Goal: Task Accomplishment & Management: Manage account settings

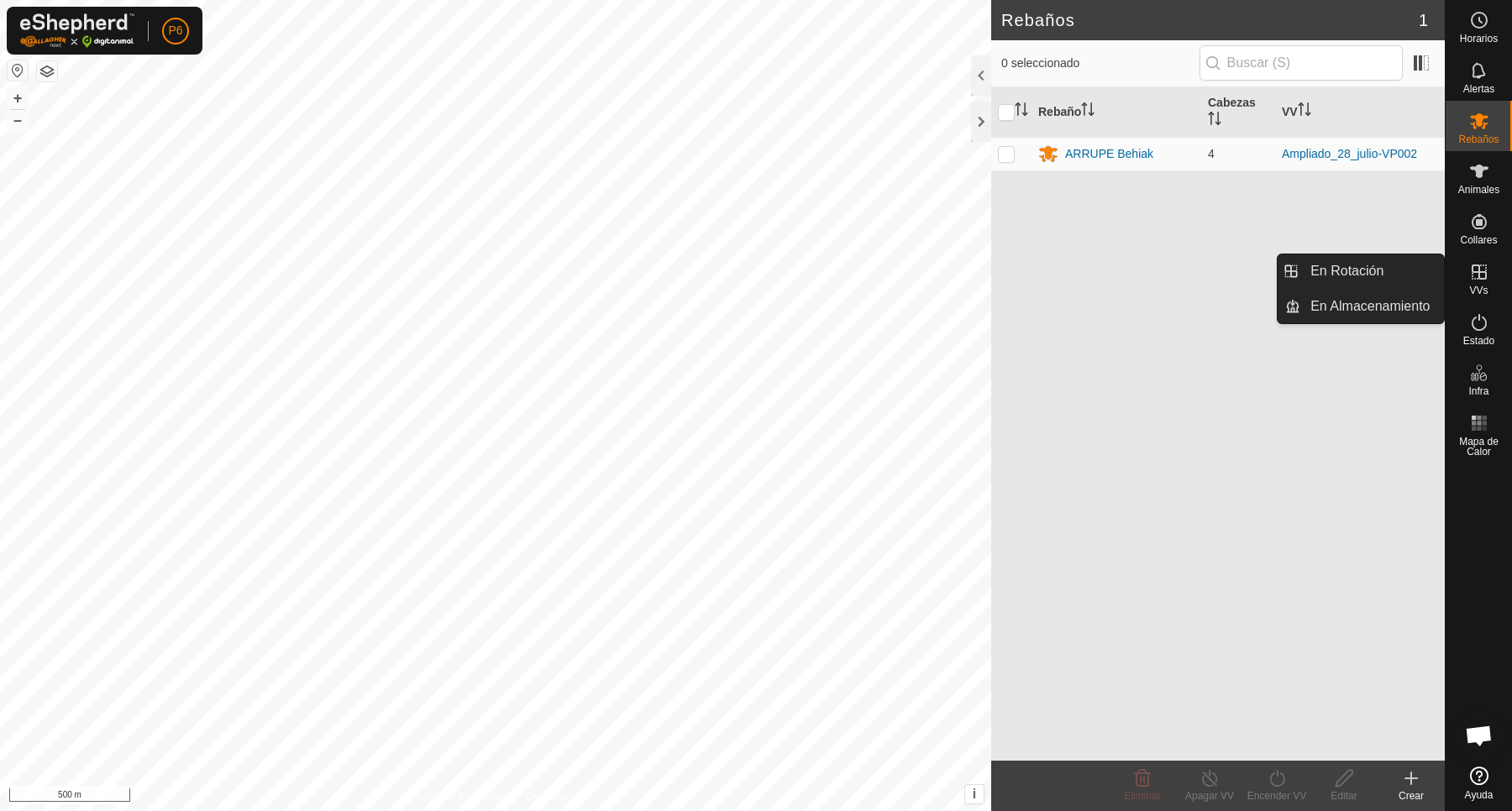
click at [1406, 278] on link "En Rotación" at bounding box center [1371, 272] width 143 height 34
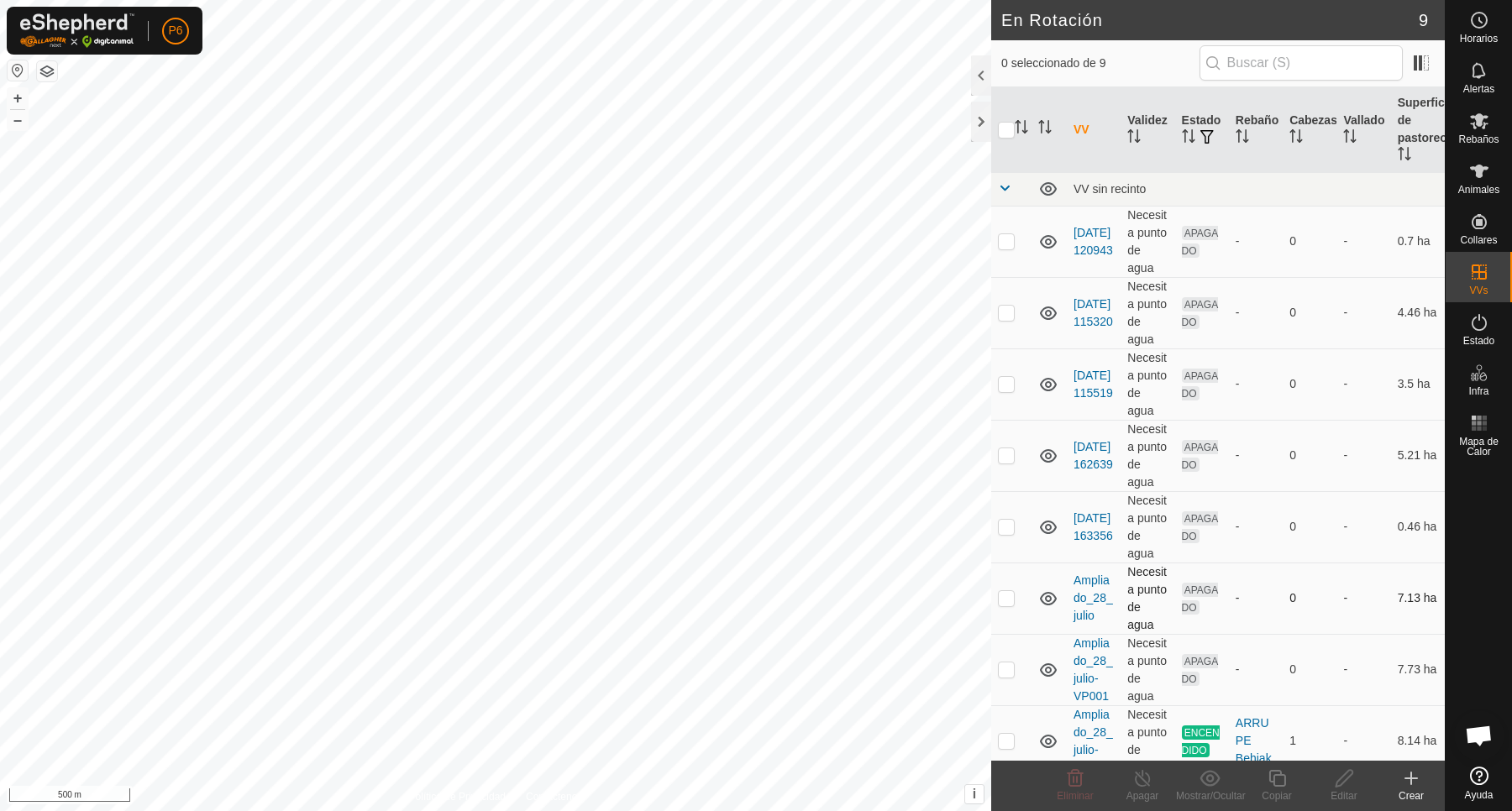
scroll to position [248, 0]
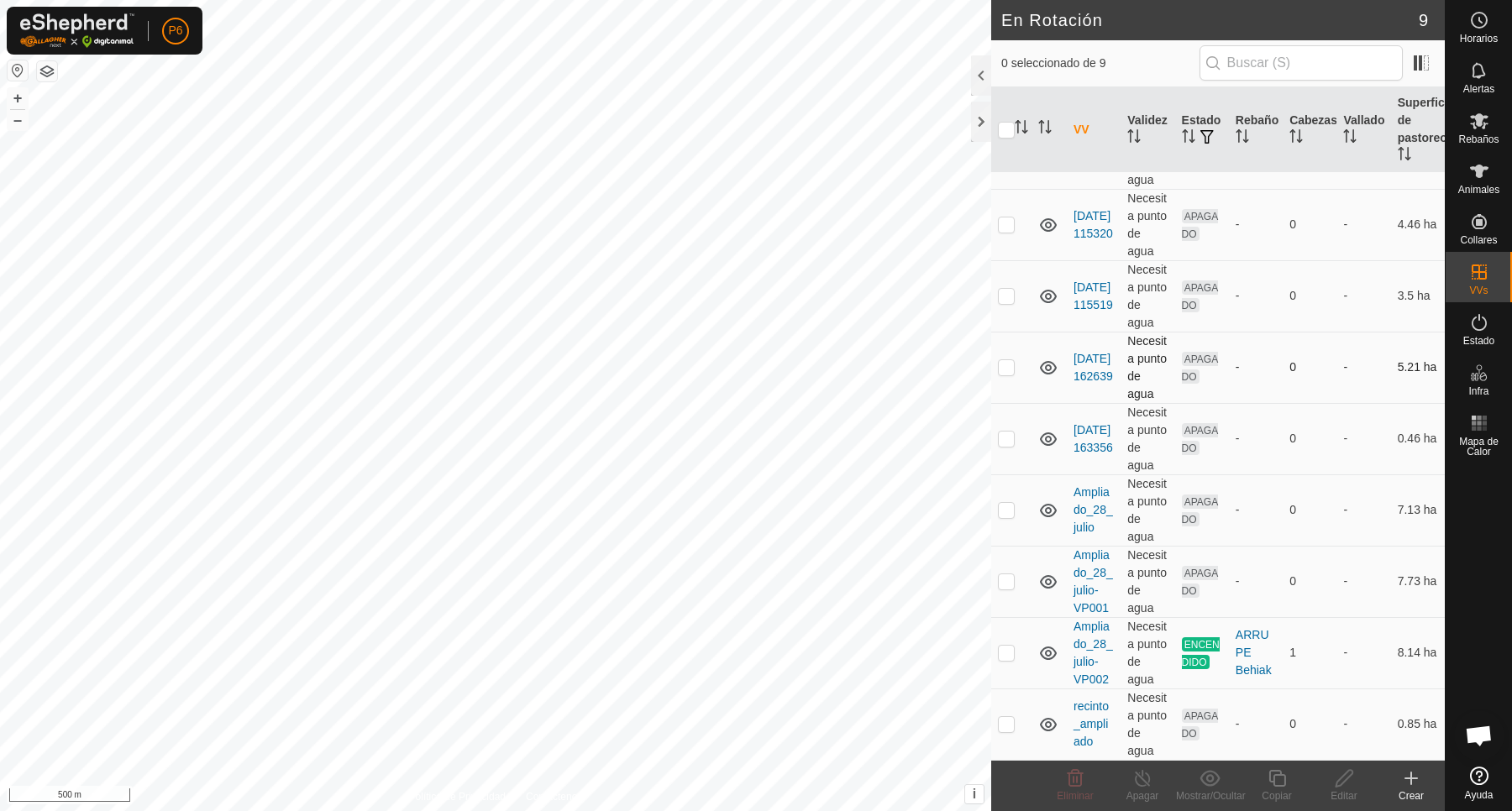
click at [1148, 332] on td "Necesita punto de agua" at bounding box center [1147, 367] width 53 height 71
click at [1004, 361] on p-checkbox at bounding box center [1006, 367] width 17 height 13
checkbox input "true"
click at [1350, 778] on icon at bounding box center [1343, 778] width 21 height 21
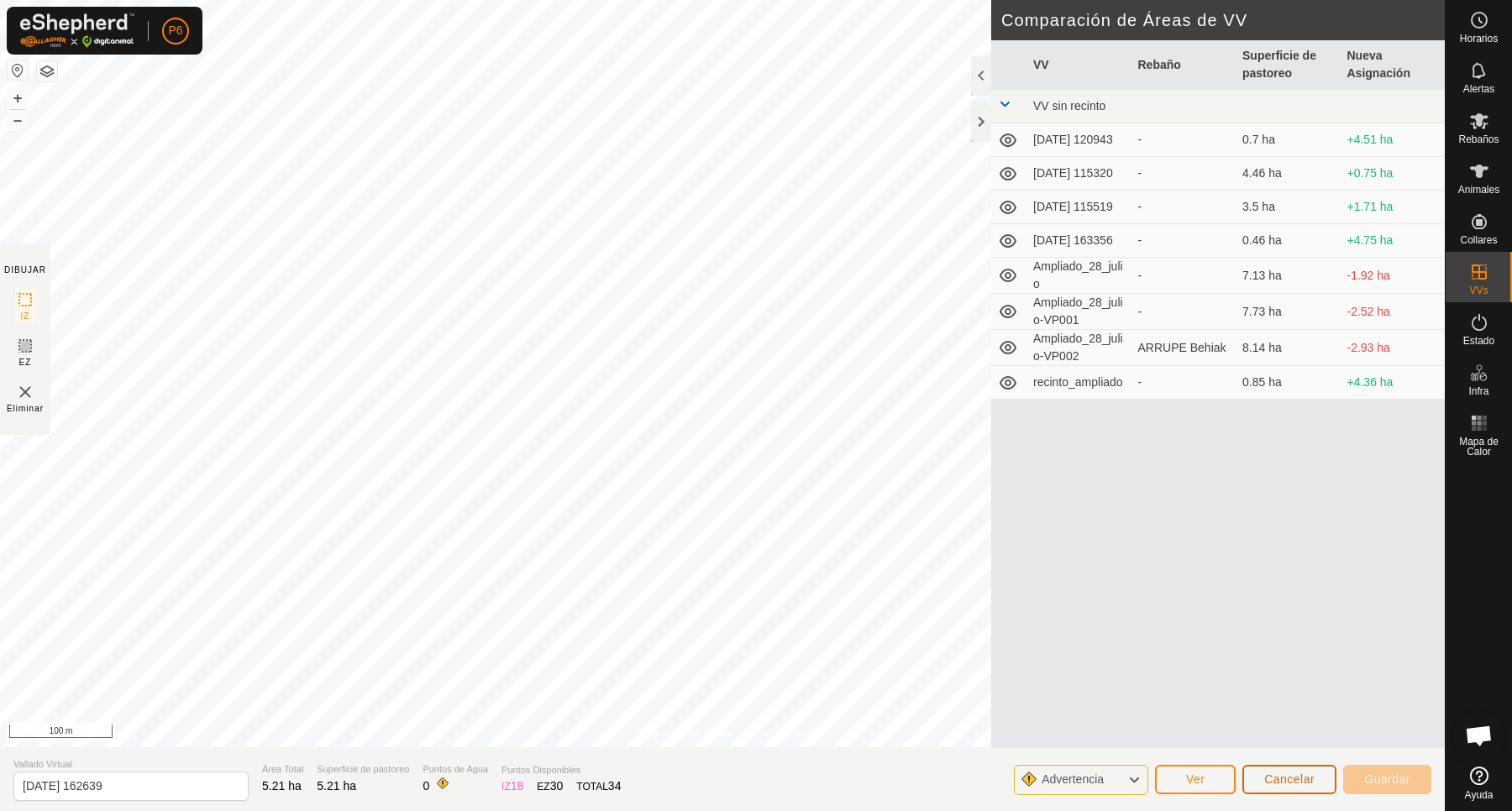
click at [1307, 789] on button "Cancelar" at bounding box center [1289, 779] width 94 height 29
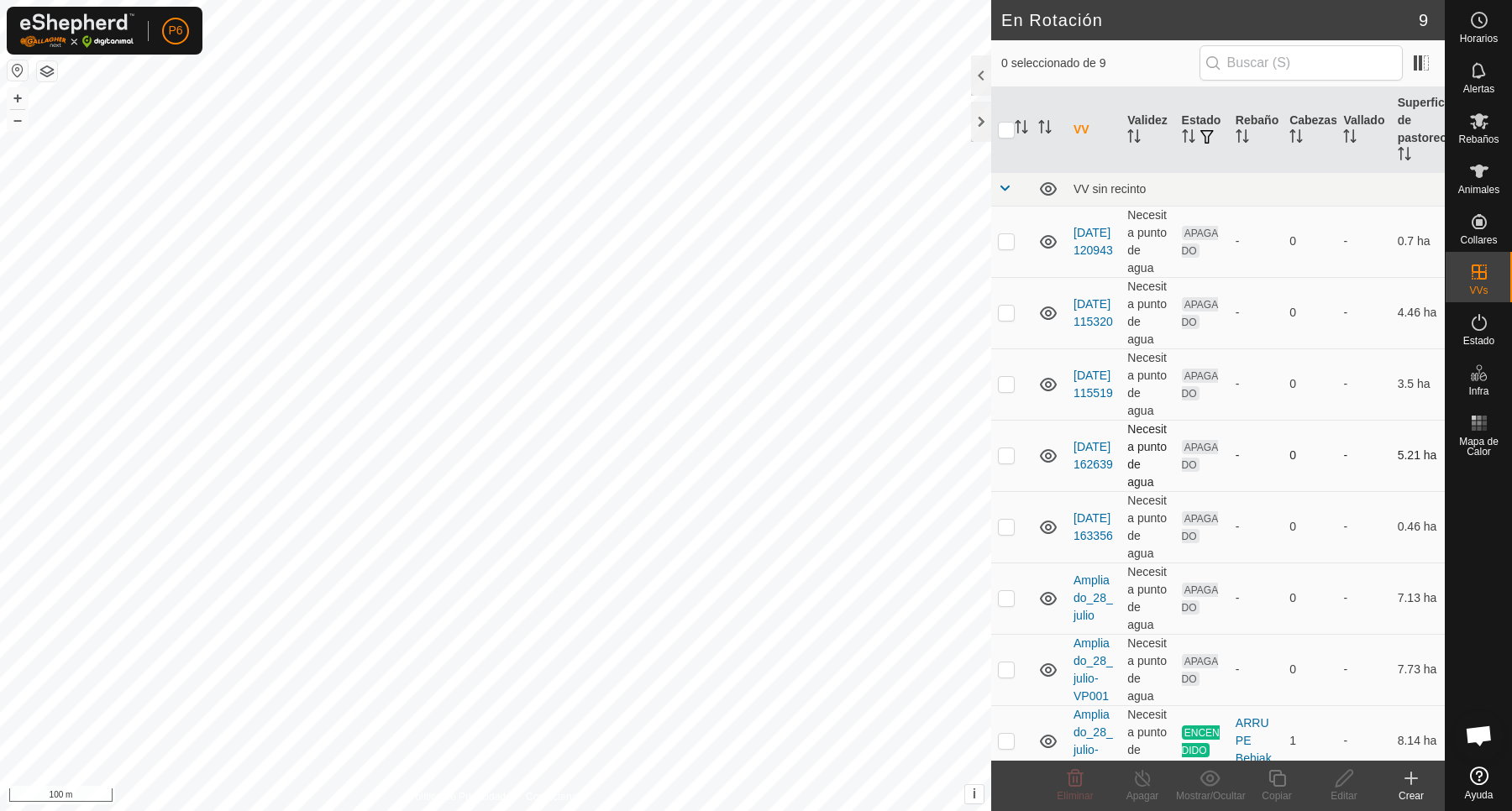
click at [1009, 491] on td at bounding box center [1011, 455] width 40 height 71
checkbox input "true"
click at [985, 115] on div at bounding box center [981, 121] width 21 height 40
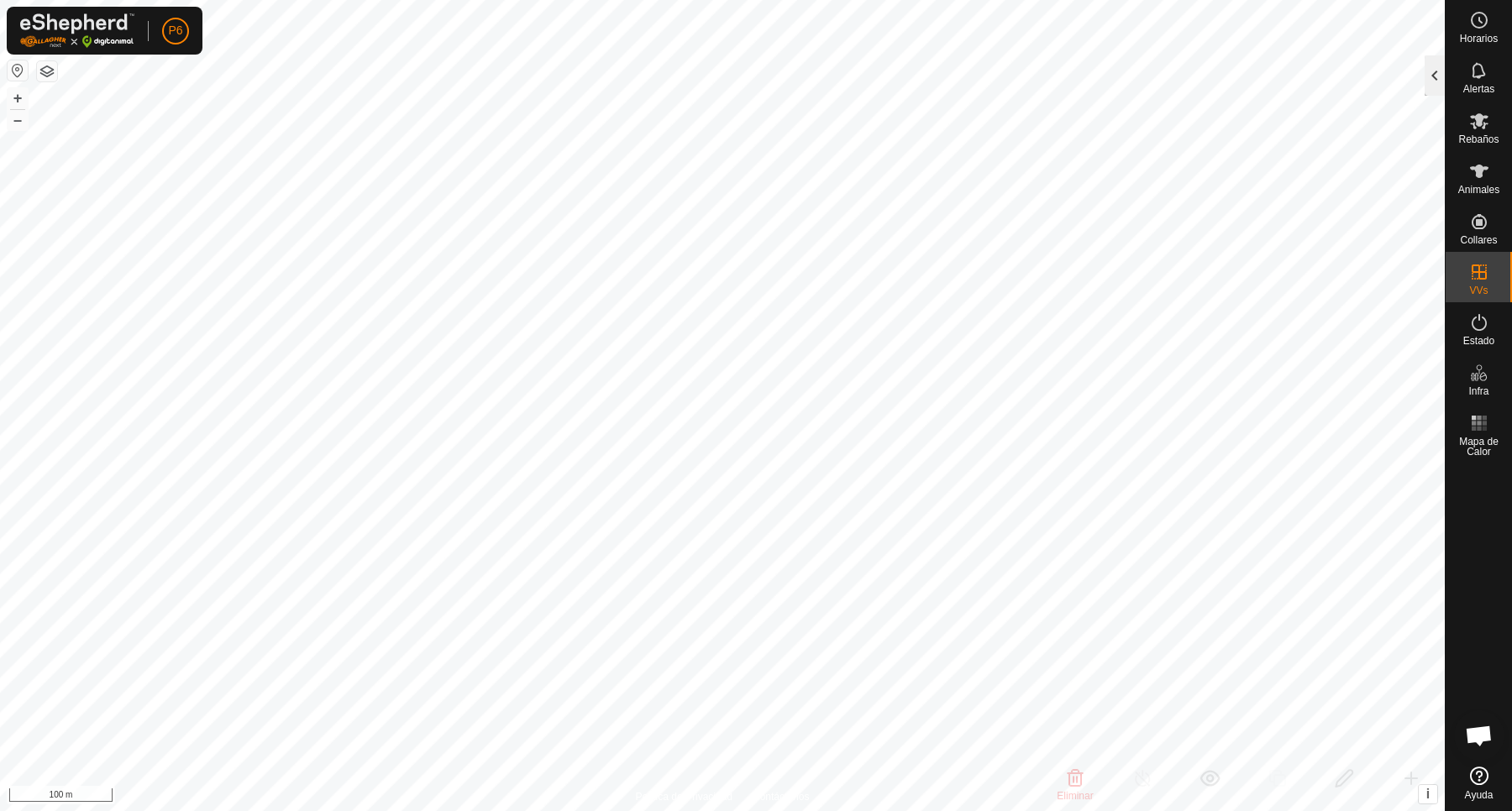
click at [1432, 76] on div at bounding box center [1434, 75] width 21 height 40
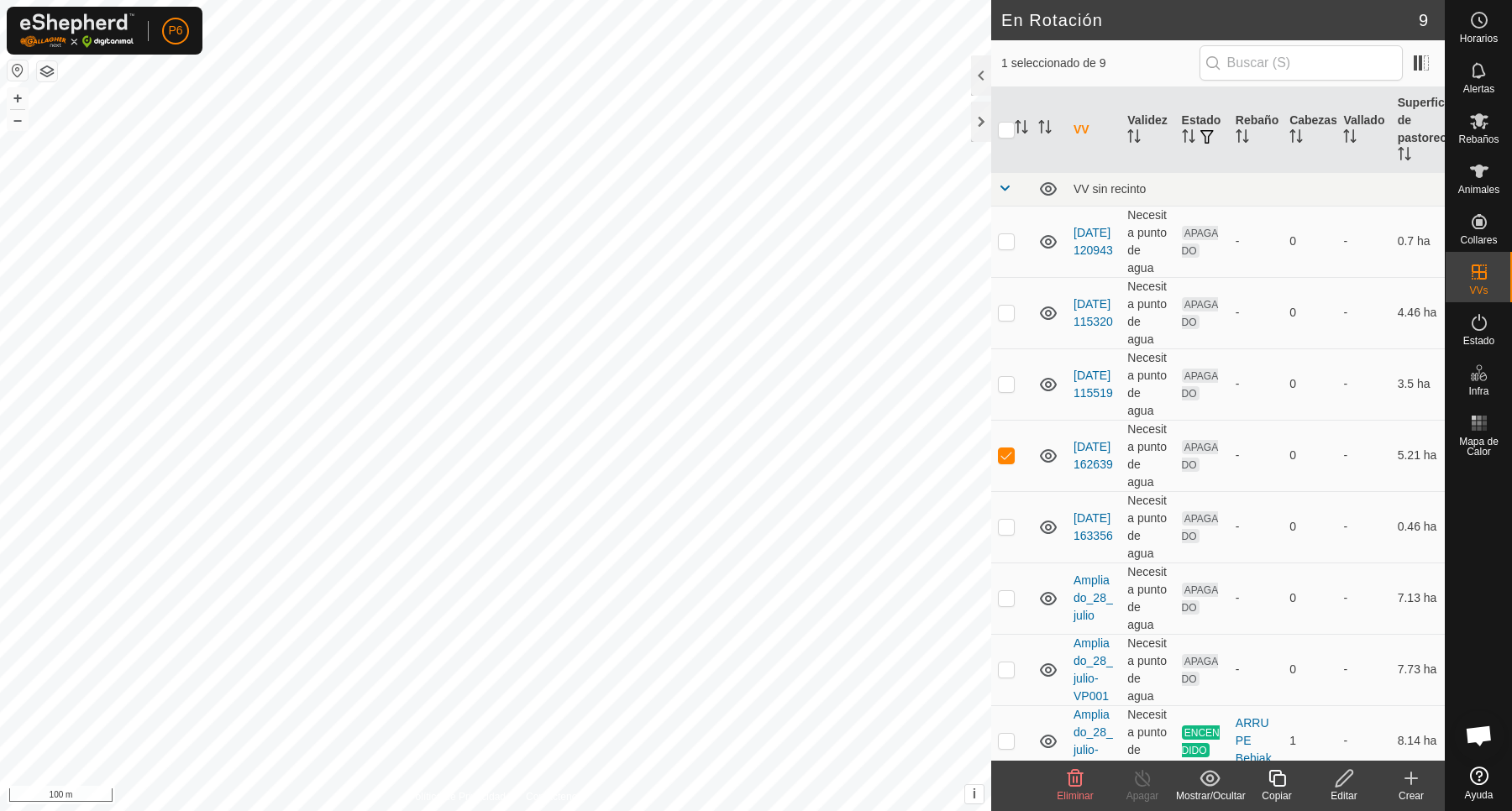
click at [1337, 794] on div "Editar" at bounding box center [1343, 796] width 67 height 15
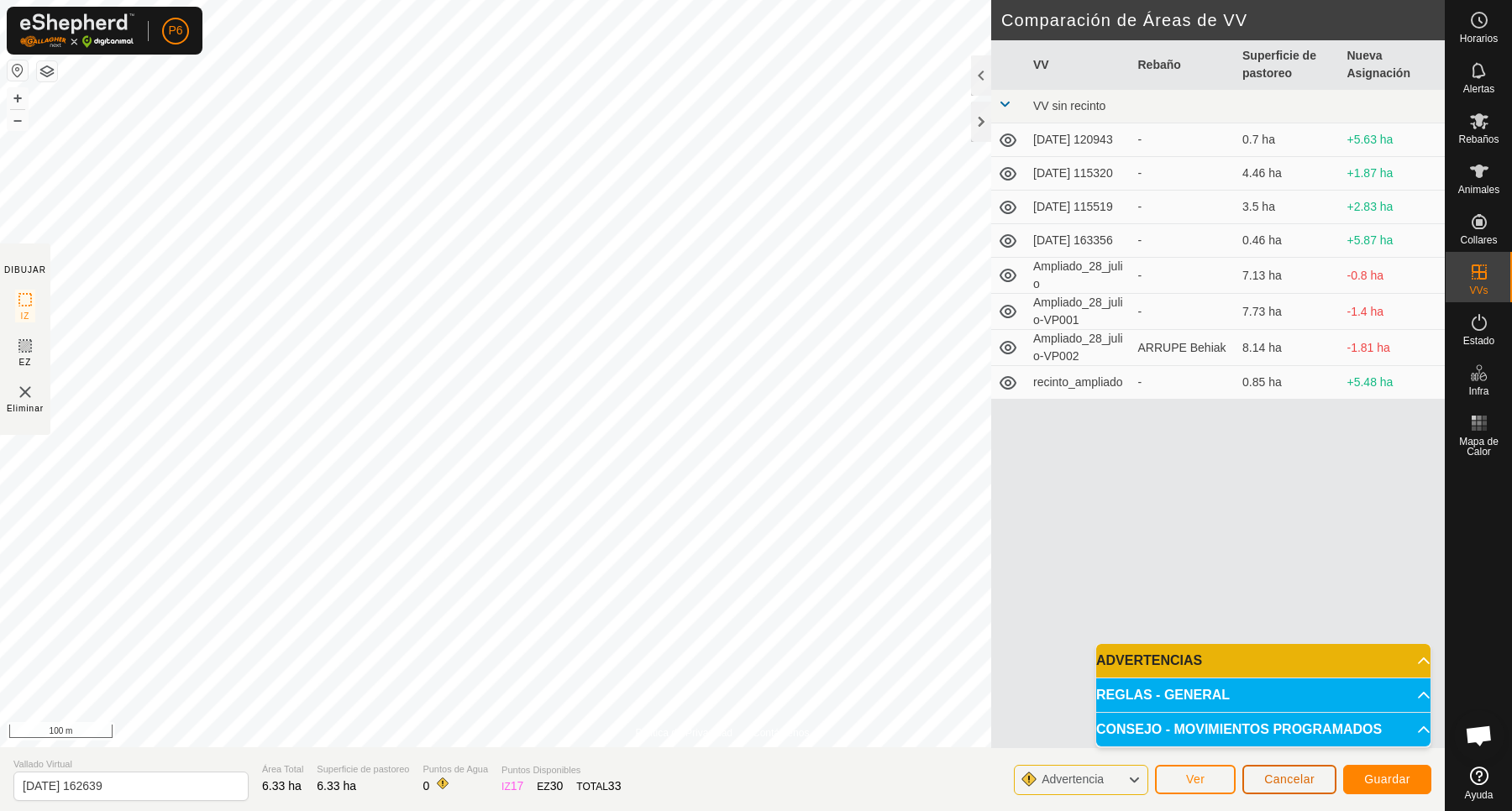
click at [1281, 790] on button "Cancelar" at bounding box center [1289, 779] width 94 height 29
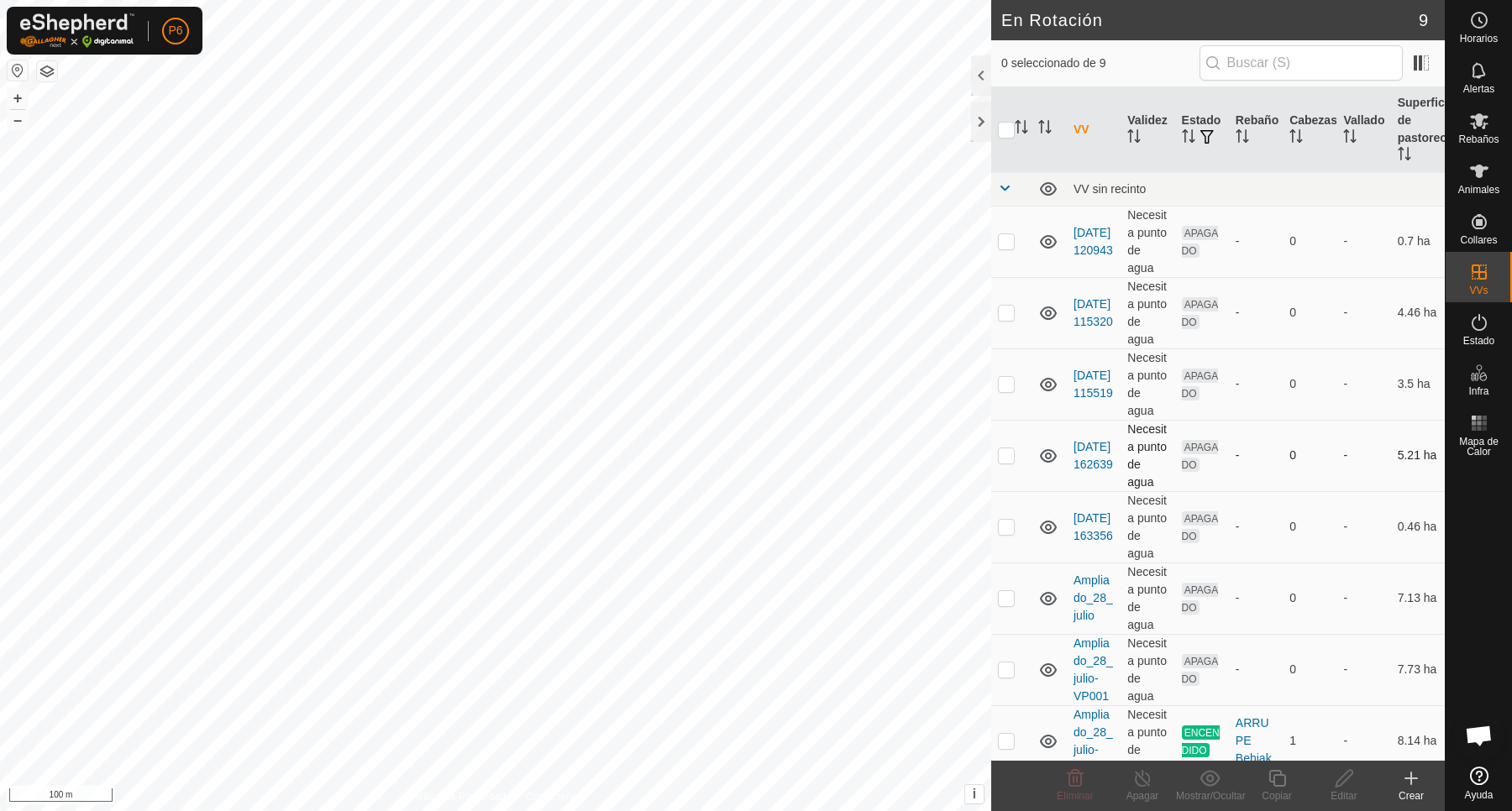
click at [1008, 462] on p-checkbox at bounding box center [1006, 455] width 17 height 13
checkbox input "true"
click at [1340, 782] on icon at bounding box center [1343, 778] width 21 height 21
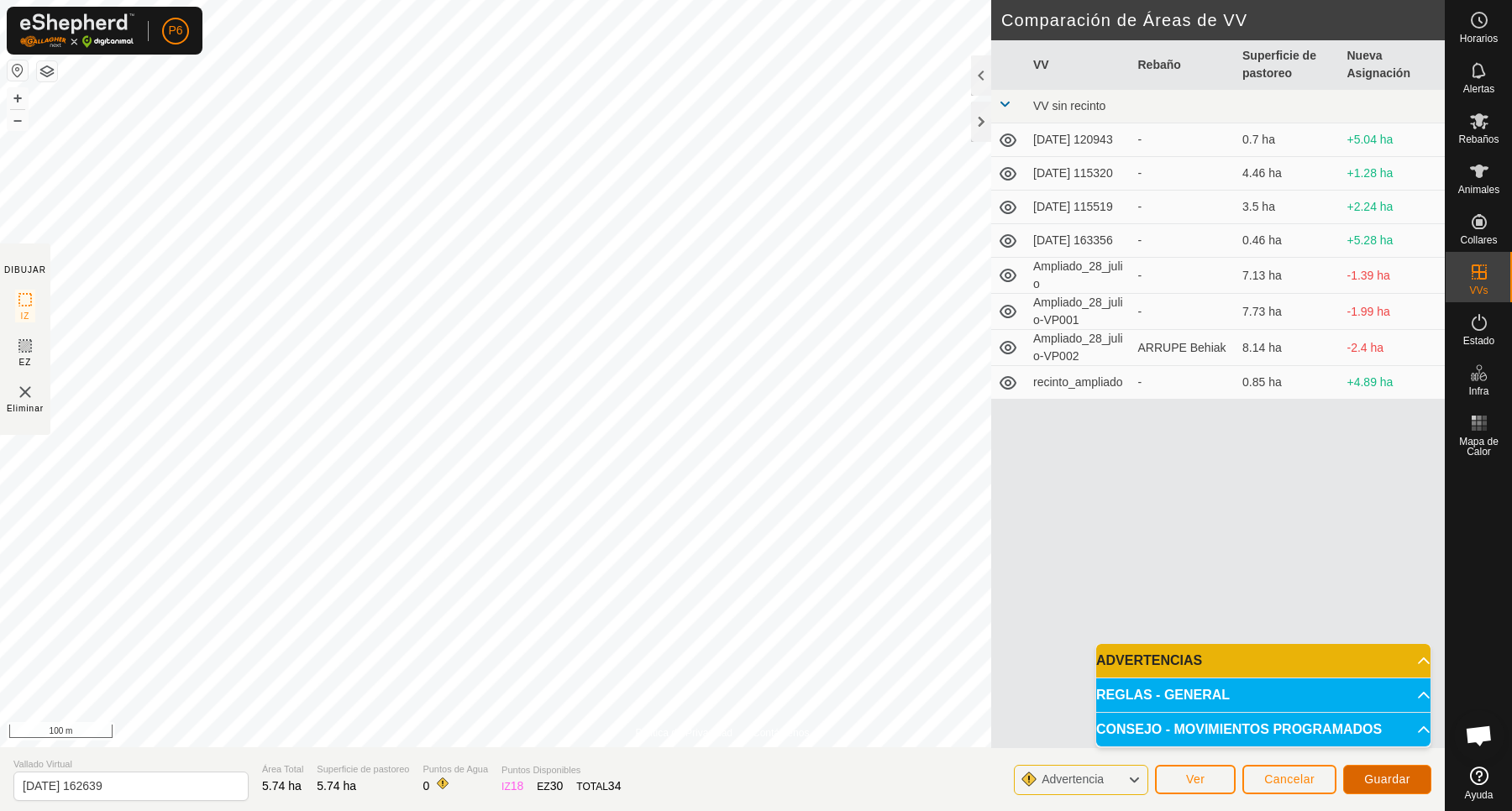
click at [1370, 771] on button "Guardar" at bounding box center [1386, 779] width 88 height 29
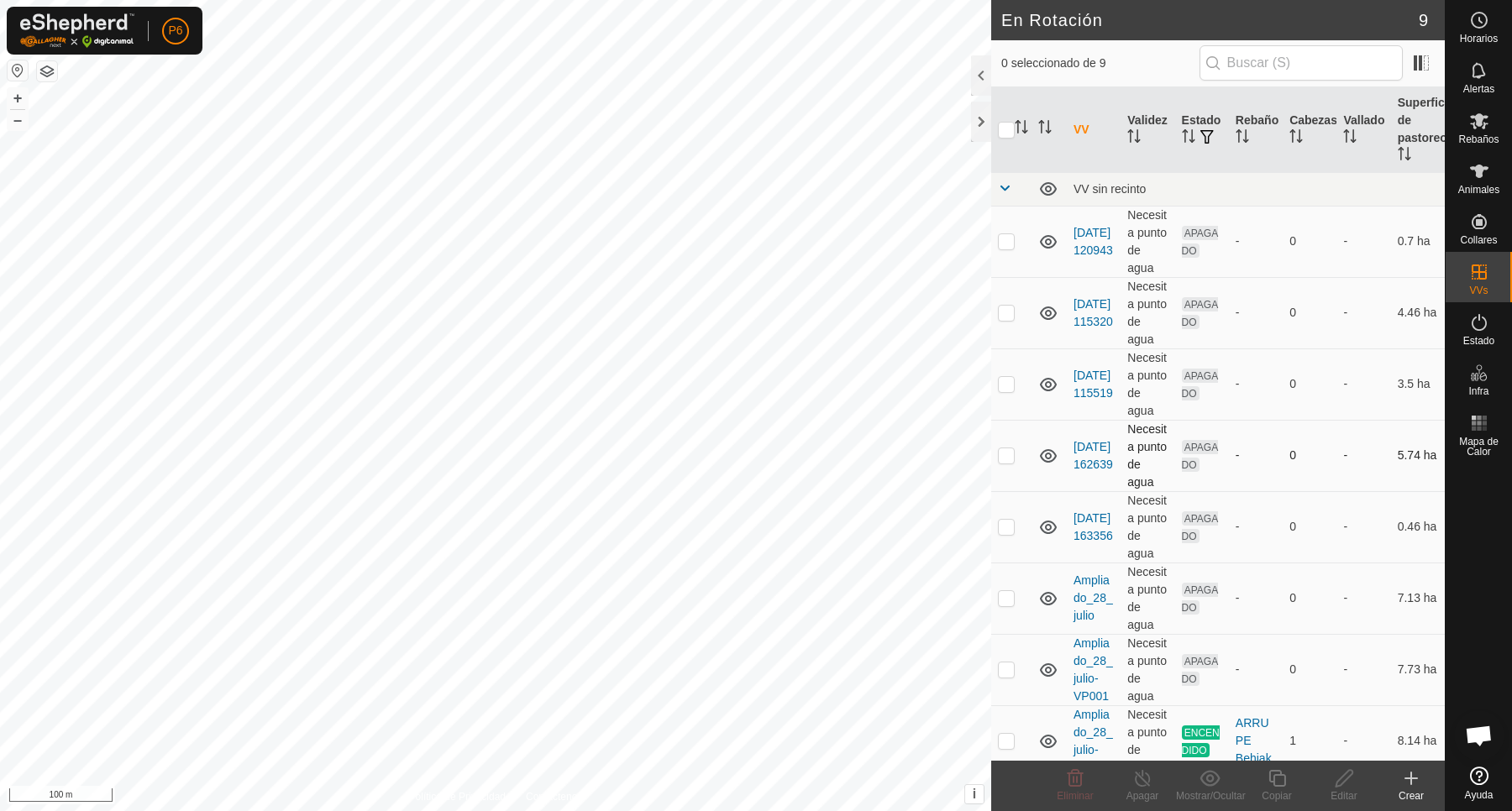
click at [1004, 462] on p-checkbox at bounding box center [1006, 455] width 17 height 13
checkbox input "true"
click at [1343, 779] on icon at bounding box center [1343, 778] width 21 height 21
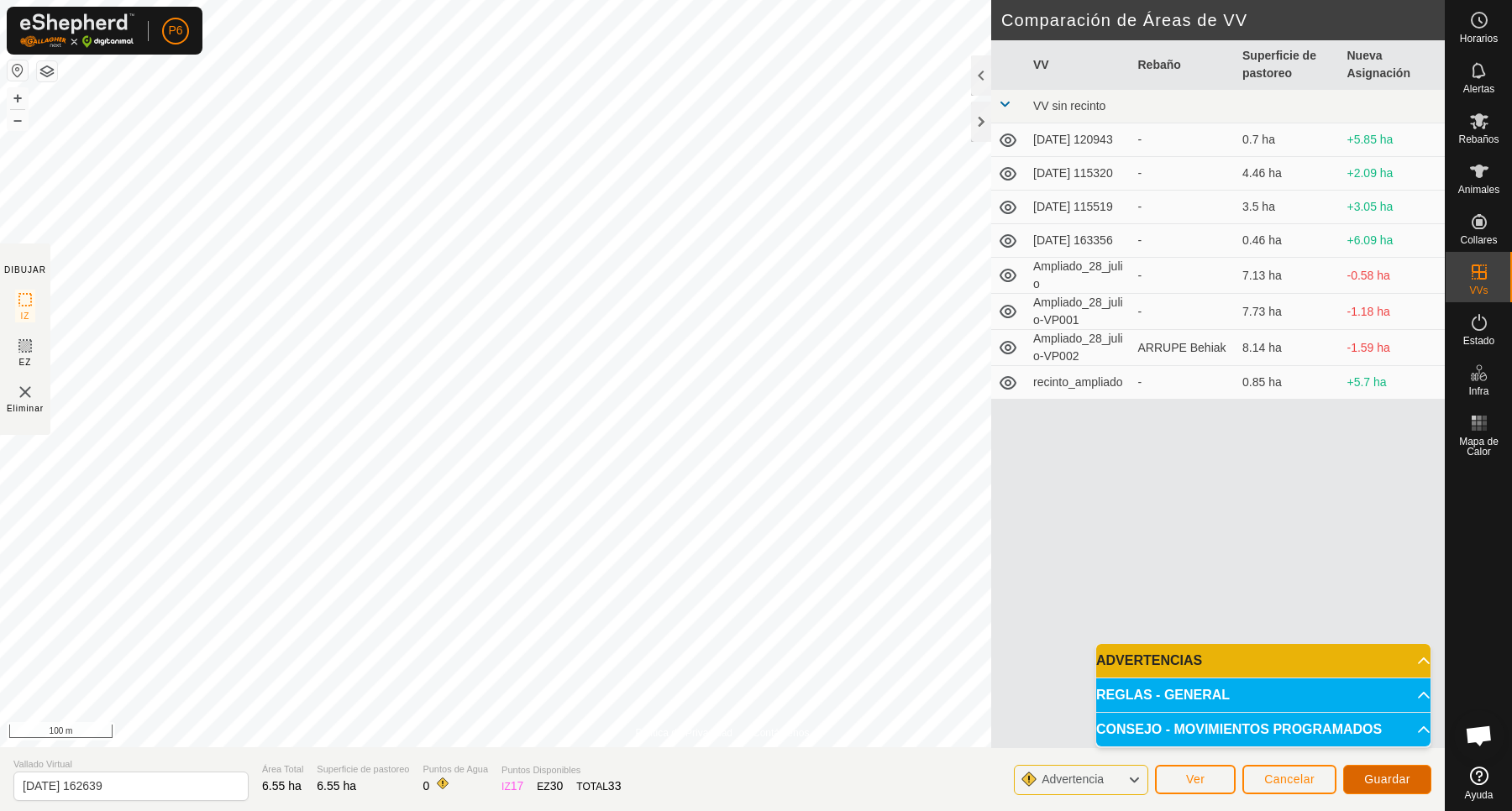
click at [1390, 773] on span "Guardar" at bounding box center [1386, 779] width 46 height 13
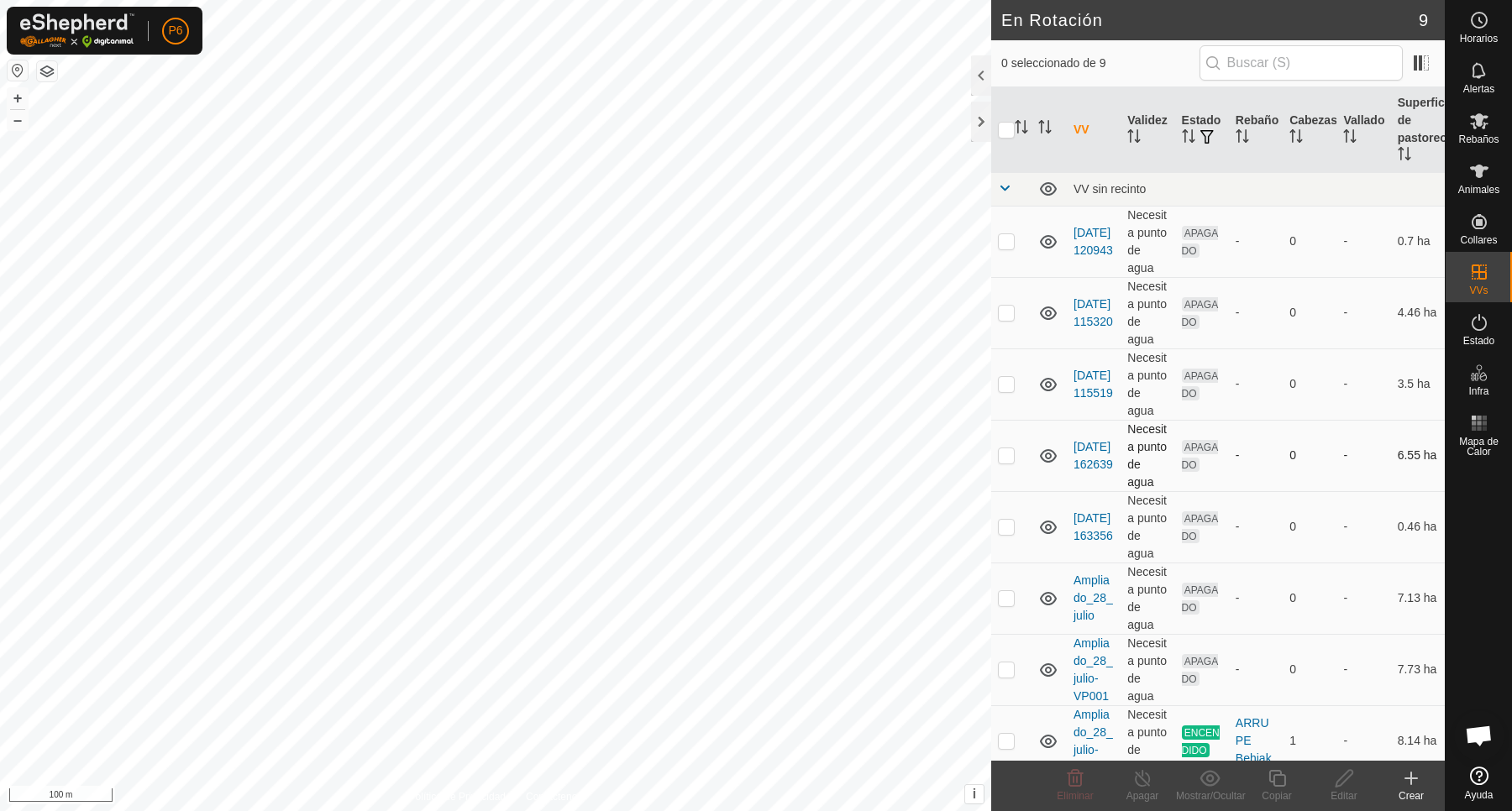
click at [1008, 462] on p-checkbox at bounding box center [1006, 455] width 17 height 13
checkbox input "true"
